Goal: Task Accomplishment & Management: Use online tool/utility

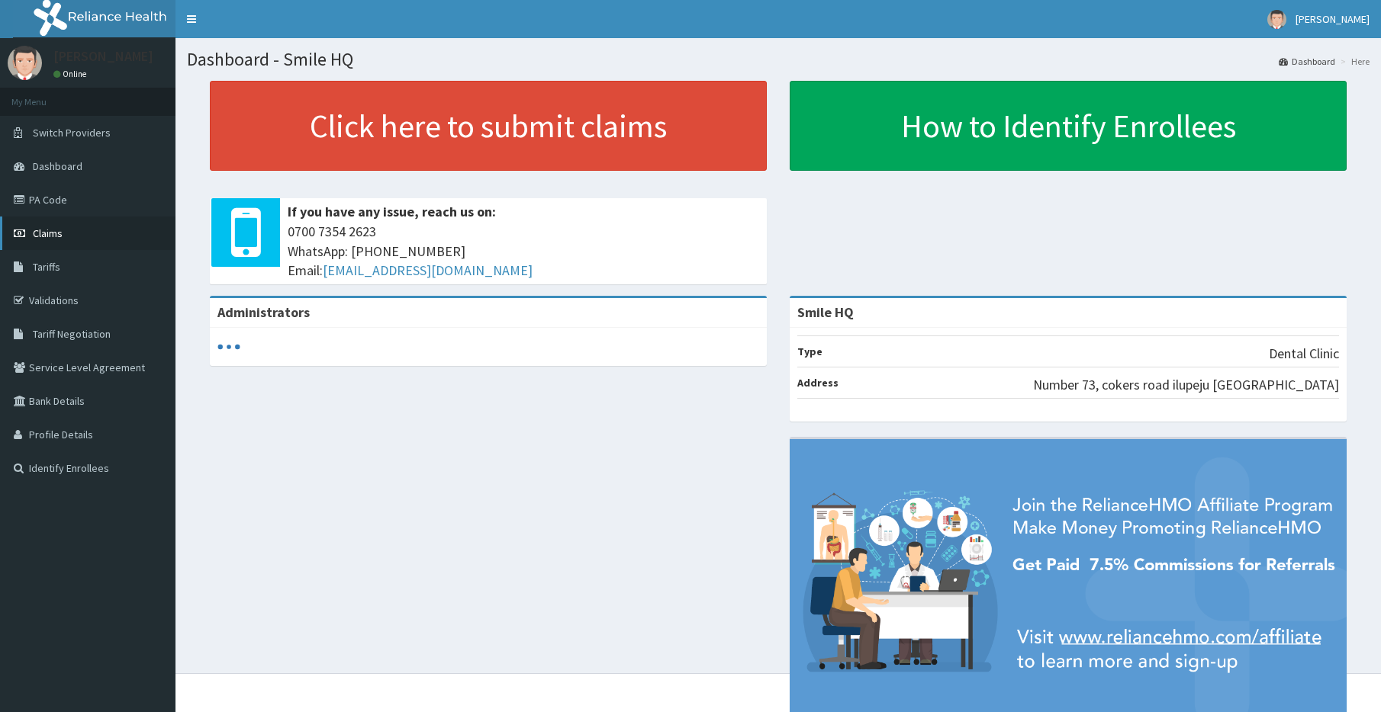
scroll to position [1, 0]
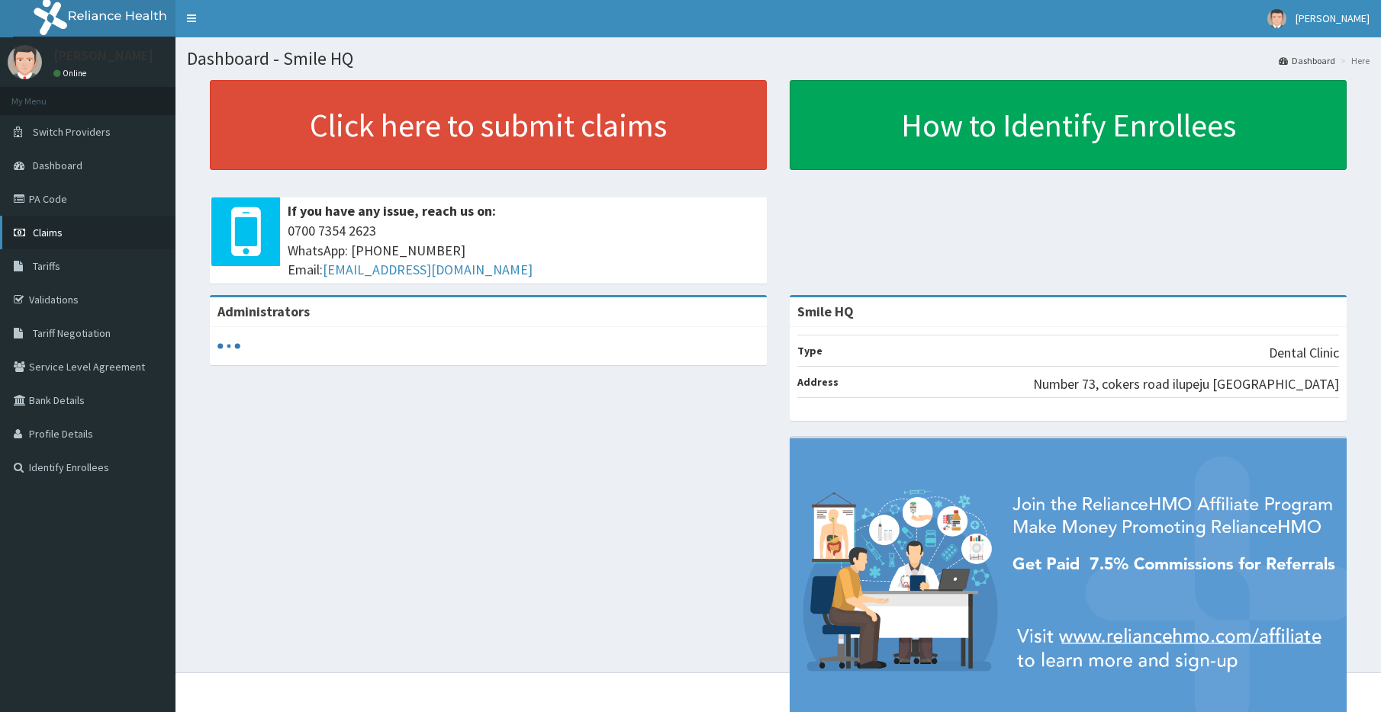
click at [66, 227] on link "Claims" at bounding box center [87, 233] width 175 height 34
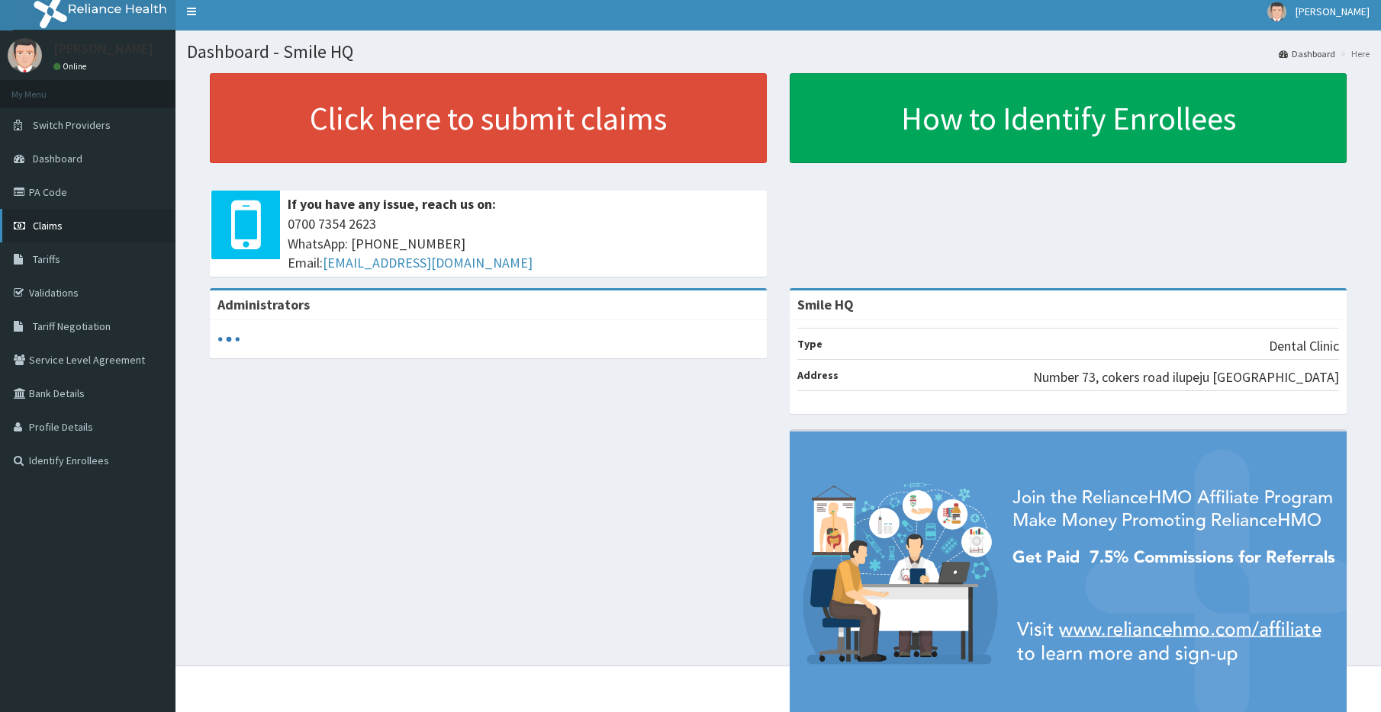
scroll to position [8, 0]
